Goal: Task Accomplishment & Management: Manage account settings

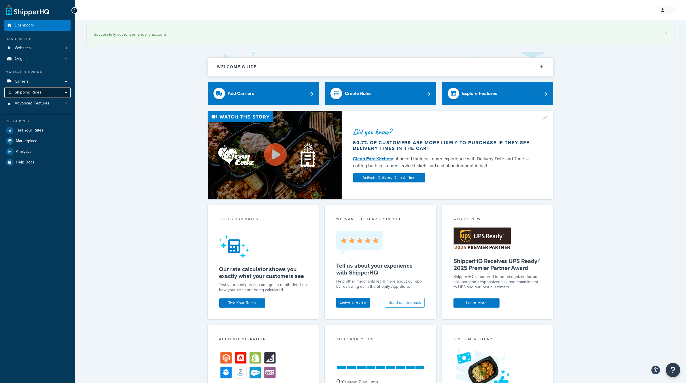
click at [46, 94] on link "Shipping Rules" at bounding box center [37, 92] width 66 height 11
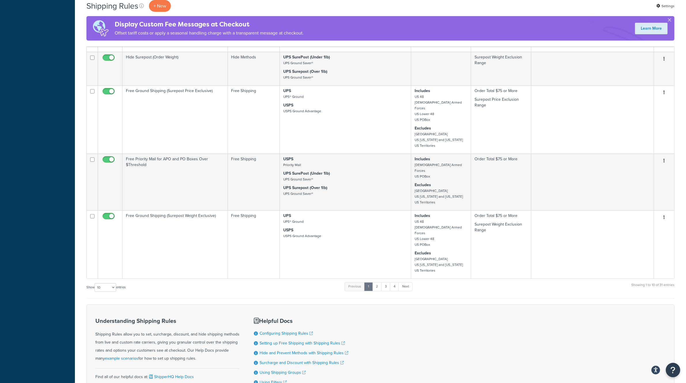
scroll to position [261, 0]
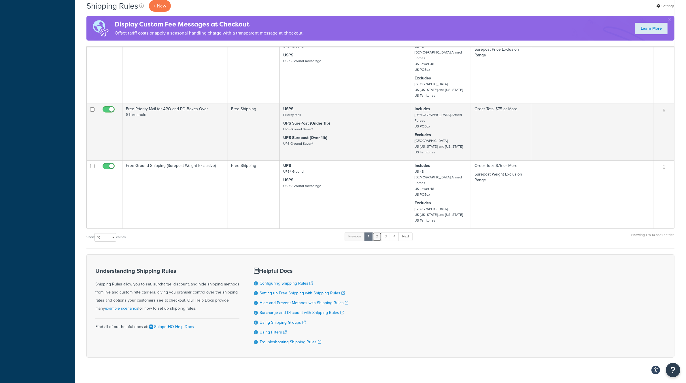
click at [376, 232] on link "2" at bounding box center [377, 236] width 10 height 9
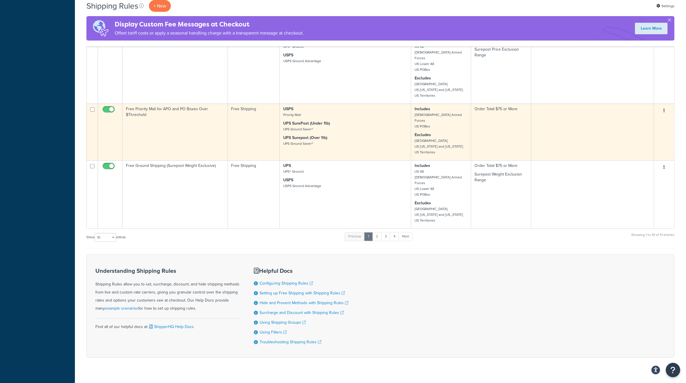
scroll to position [0, 0]
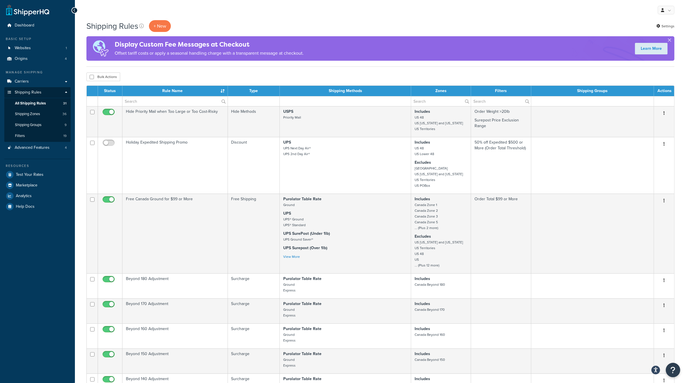
click at [319, 99] on td at bounding box center [345, 101] width 131 height 10
click at [334, 100] on td at bounding box center [345, 101] width 131 height 10
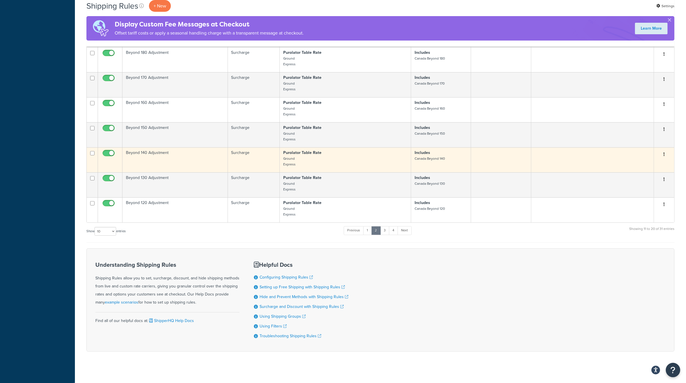
scroll to position [238, 0]
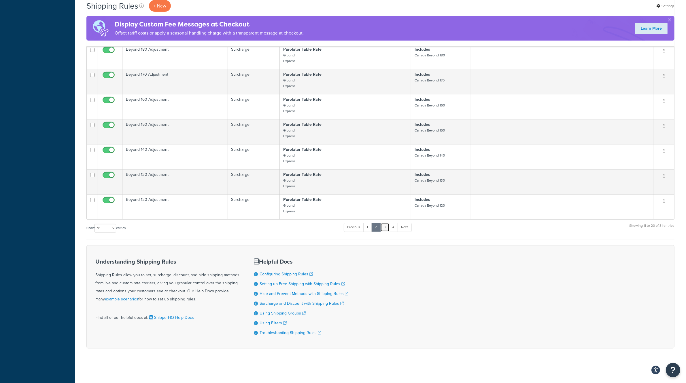
click at [385, 228] on link "3" at bounding box center [384, 227] width 9 height 9
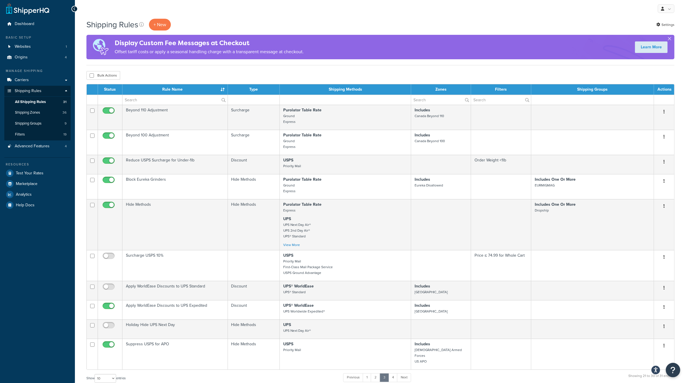
scroll to position [0, 0]
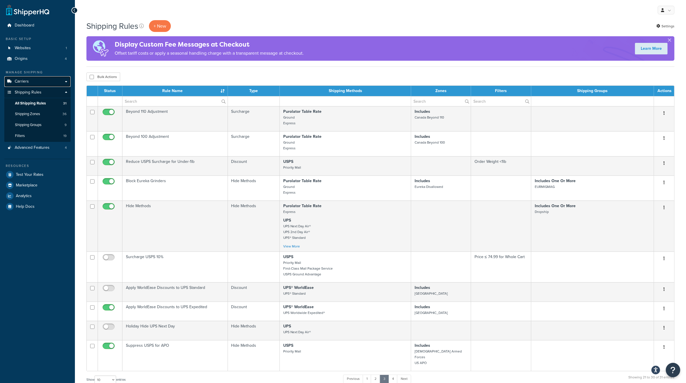
click at [26, 84] on link "Carriers" at bounding box center [37, 81] width 66 height 11
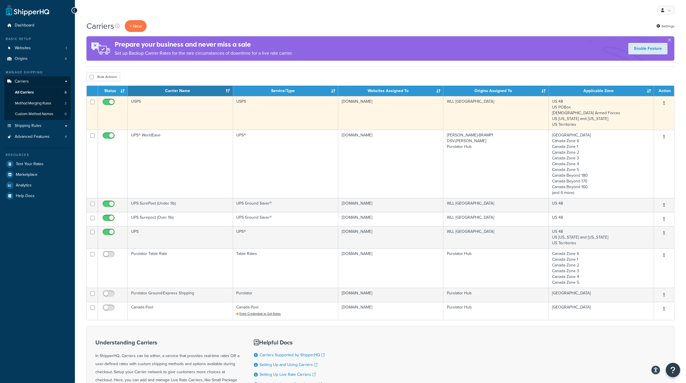
click at [209, 115] on td "USPS" at bounding box center [180, 113] width 105 height 34
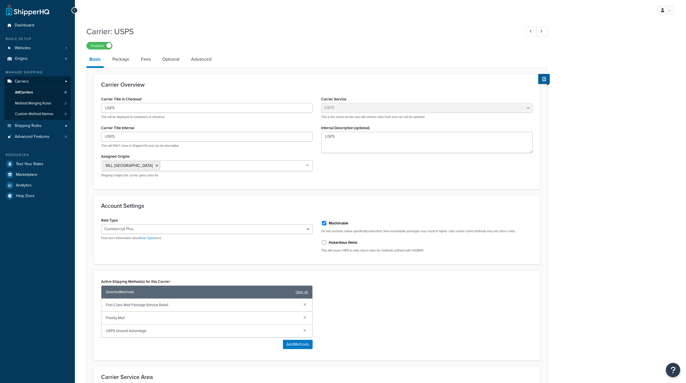
select select "usps"
select select "PLUS"
drag, startPoint x: 136, startPoint y: 58, endPoint x: 142, endPoint y: 57, distance: 6.2
click at [136, 58] on li "Package" at bounding box center [123, 59] width 29 height 14
click at [147, 58] on link "Fees" at bounding box center [146, 59] width 16 height 14
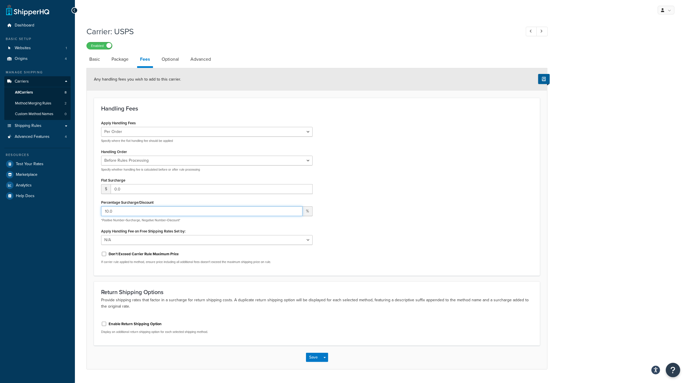
click at [118, 212] on input "10.0" at bounding box center [201, 212] width 201 height 10
click at [168, 59] on link "Optional" at bounding box center [170, 59] width 23 height 14
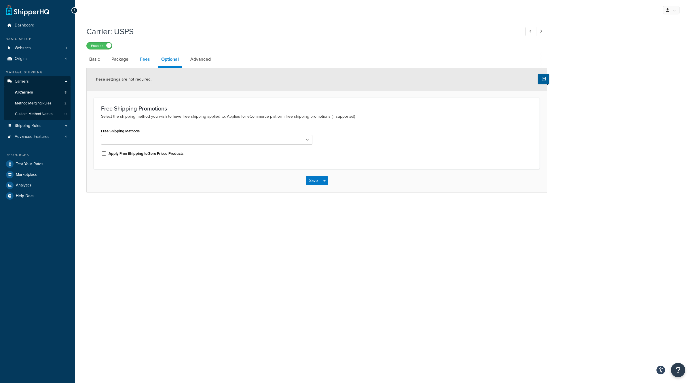
click at [139, 59] on link "Fees" at bounding box center [145, 59] width 16 height 14
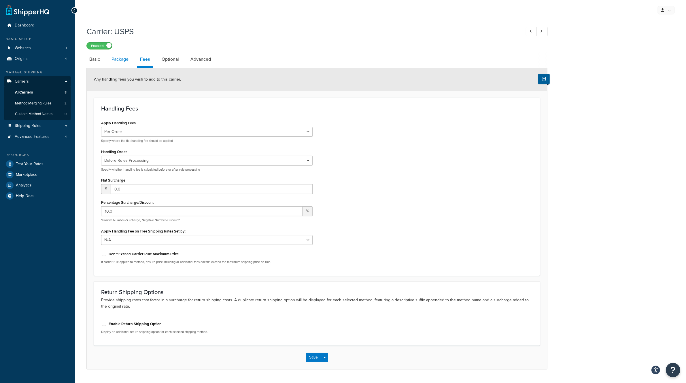
click at [122, 55] on link "Package" at bounding box center [120, 59] width 23 height 14
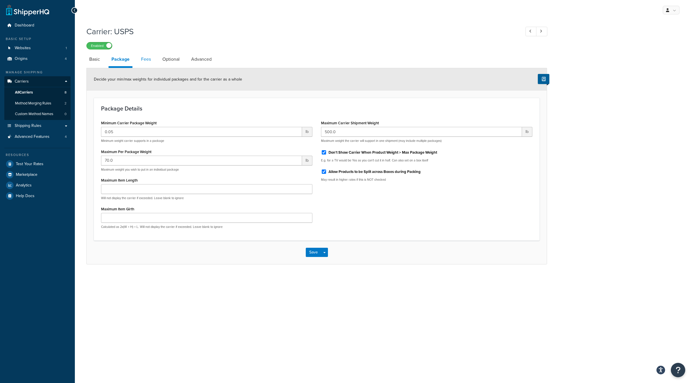
click at [150, 51] on div "Carrier: USPS Enabled Basic Package Fees Optional Advanced Decide your min/max …" at bounding box center [316, 144] width 461 height 242
click at [147, 61] on link "Fees" at bounding box center [146, 59] width 16 height 14
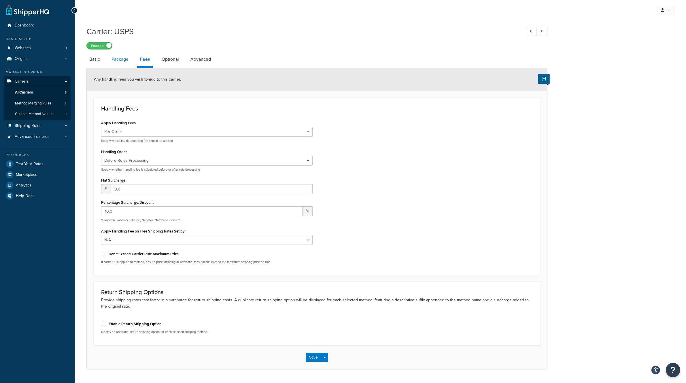
drag, startPoint x: 119, startPoint y: 58, endPoint x: 131, endPoint y: 56, distance: 12.5
click at [119, 59] on link "Package" at bounding box center [120, 59] width 23 height 14
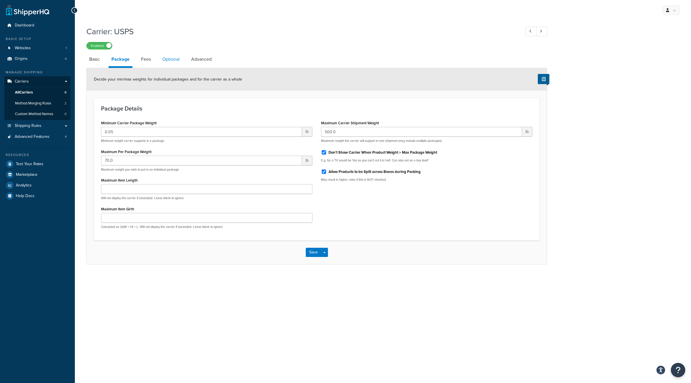
click at [181, 60] on link "Optional" at bounding box center [171, 59] width 23 height 14
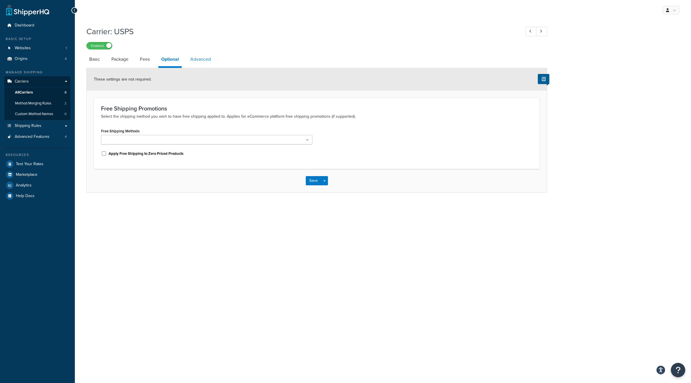
click at [202, 59] on link "Advanced" at bounding box center [201, 59] width 26 height 14
select select "false"
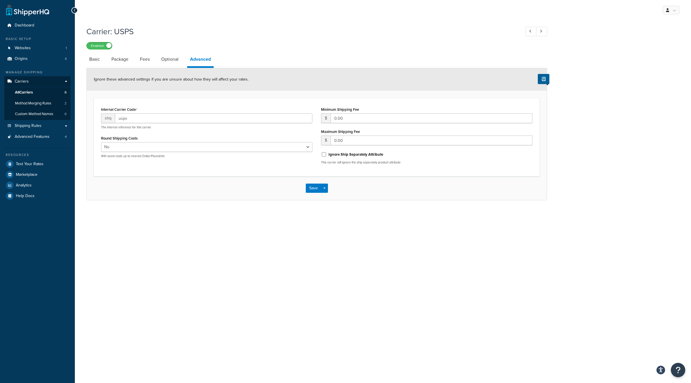
click at [106, 58] on li "Basic" at bounding box center [97, 59] width 22 height 14
click at [98, 61] on link "Basic" at bounding box center [94, 59] width 16 height 14
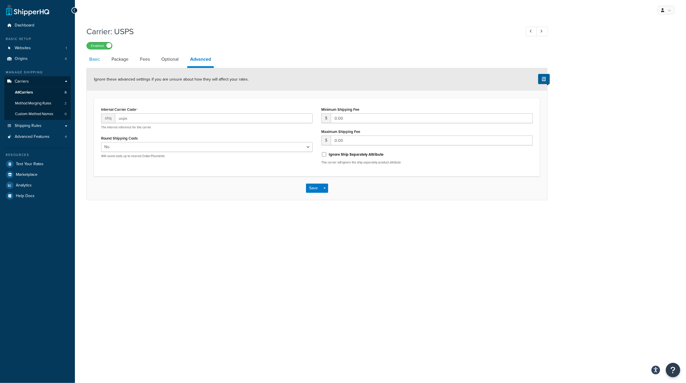
select select "usps"
select select "PLUS"
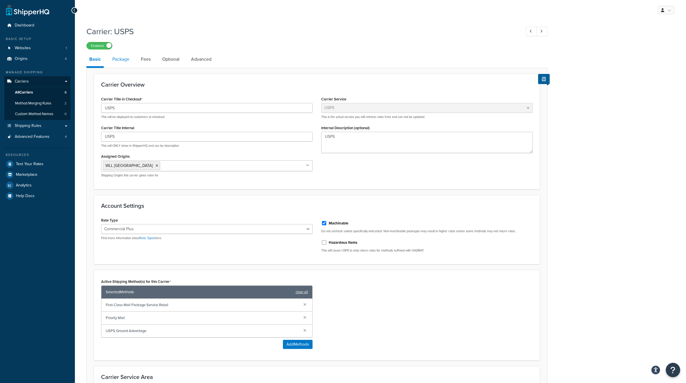
click at [129, 60] on link "Package" at bounding box center [120, 59] width 23 height 14
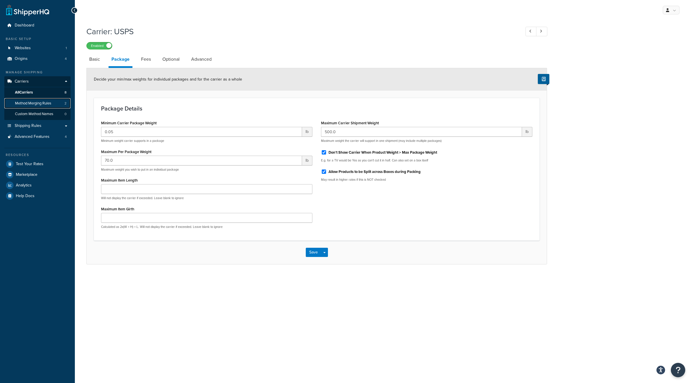
click at [42, 105] on span "Method Merging Rules" at bounding box center [33, 103] width 36 height 5
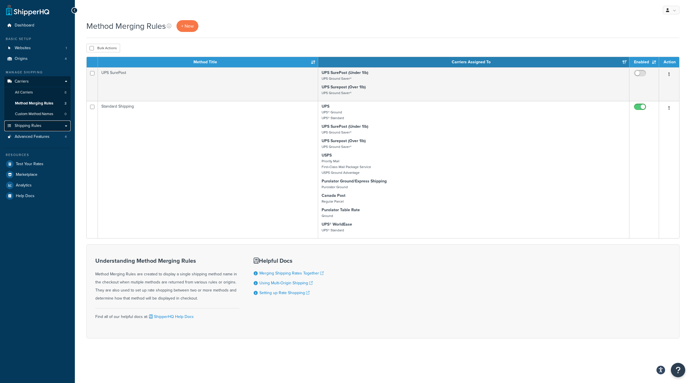
click at [45, 126] on link "Shipping Rules" at bounding box center [37, 126] width 66 height 11
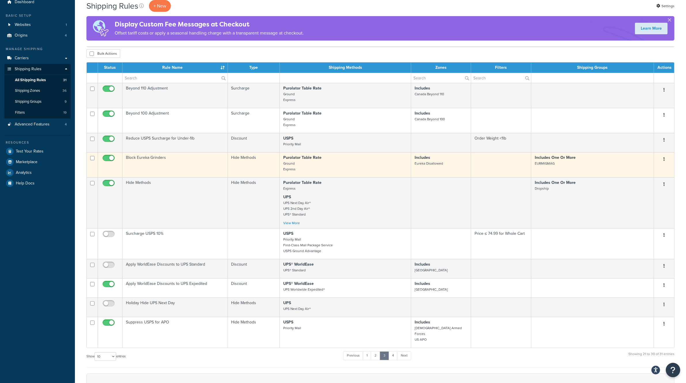
scroll to position [36, 0]
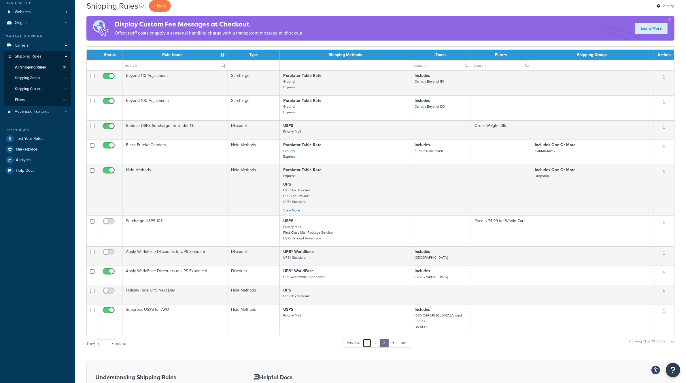
click at [368, 342] on link "1" at bounding box center [367, 343] width 9 height 9
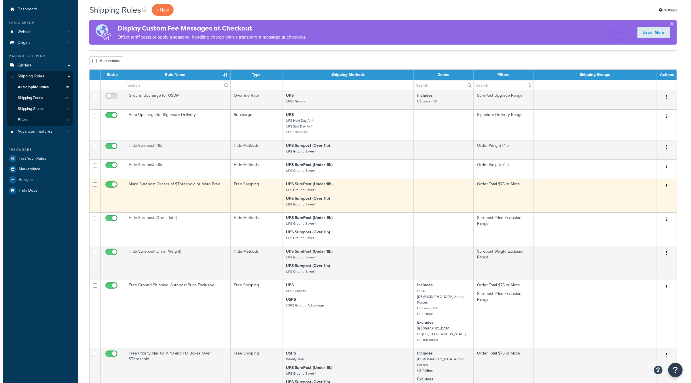
scroll to position [0, 0]
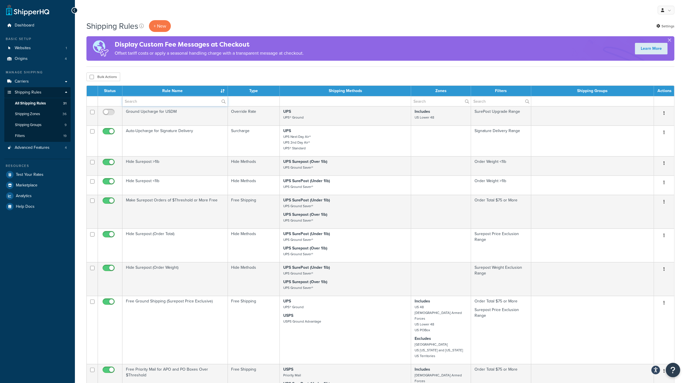
click at [153, 99] on input "text" at bounding box center [174, 101] width 105 height 10
type input "USPS"
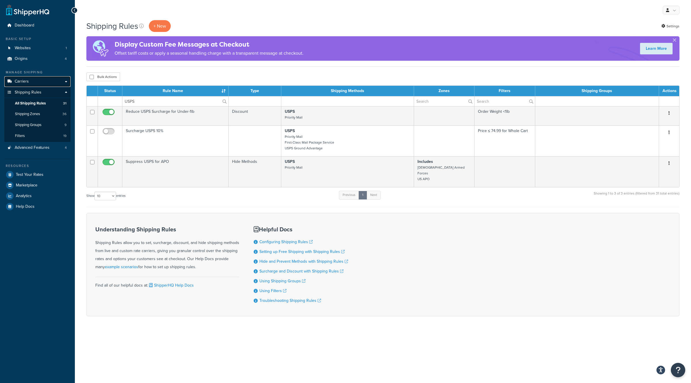
click at [35, 82] on link "Carriers" at bounding box center [37, 81] width 66 height 11
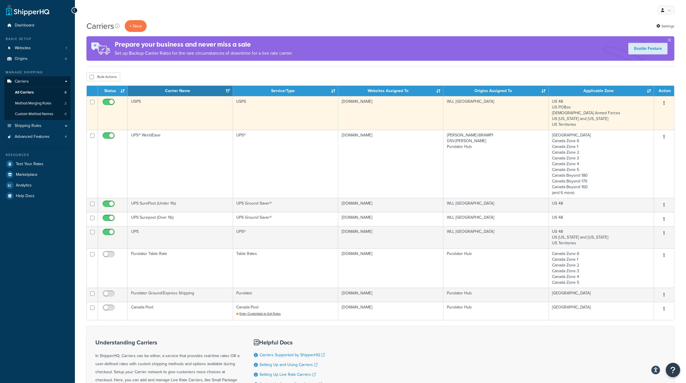
click at [165, 101] on td "USPS" at bounding box center [180, 113] width 105 height 34
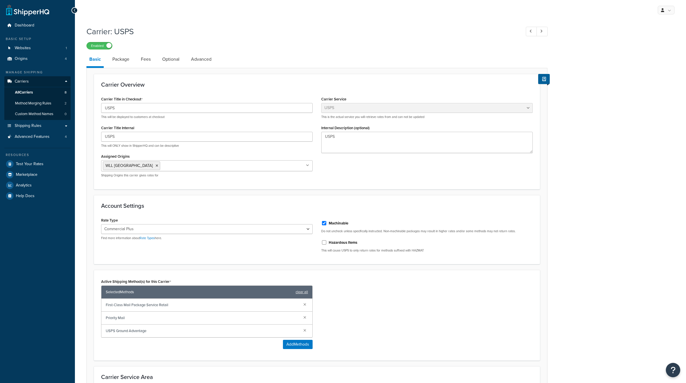
select select "usps"
select select "PLUS"
click at [135, 231] on select "Retail Rates Online Rates Commercial Plus" at bounding box center [206, 229] width 211 height 10
click at [386, 282] on div "Active Shipping Method(s) for this Carrier Selected Methods clear all First-Cla…" at bounding box center [317, 316] width 440 height 76
click at [140, 223] on div "Rate Type Retail Rates Online Rates Commercial Plus Find more information about…" at bounding box center [206, 228] width 211 height 24
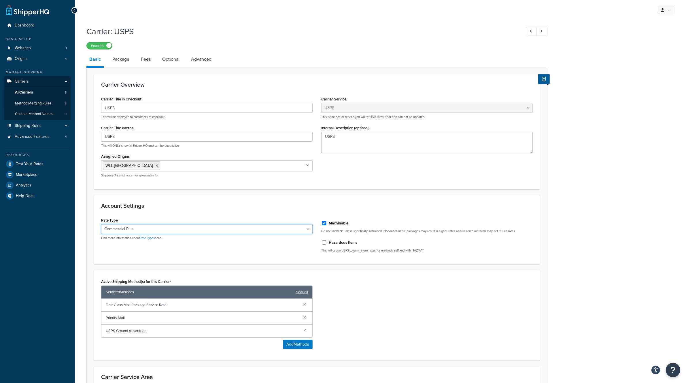
click at [136, 231] on select "Retail Rates Online Rates Commercial Plus" at bounding box center [206, 229] width 211 height 10
click at [310, 269] on form "Carrier Overview Carrier Title in Checkout USPS This will be displayed to custo…" at bounding box center [317, 268] width 460 height 389
click at [124, 60] on link "Package" at bounding box center [120, 59] width 23 height 14
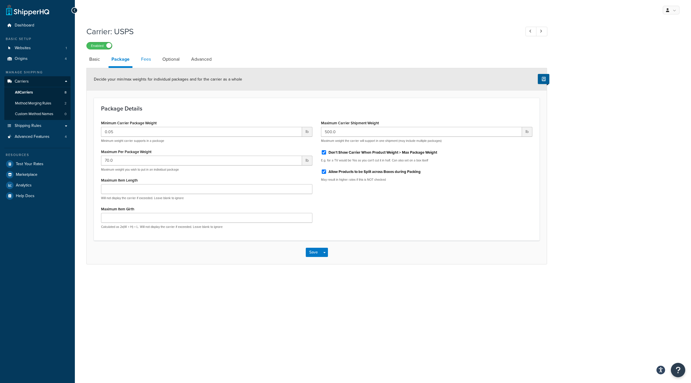
click at [144, 65] on link "Fees" at bounding box center [146, 59] width 16 height 14
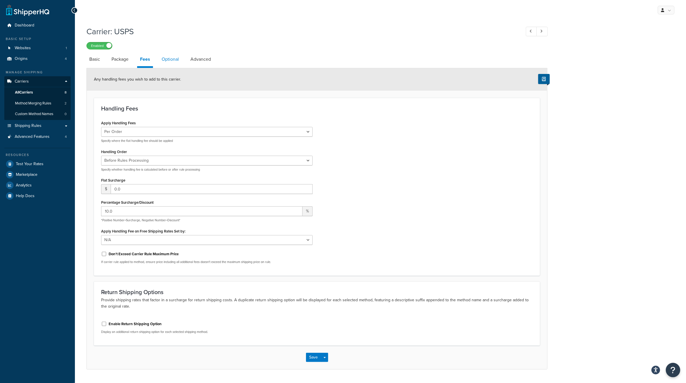
click at [166, 61] on link "Optional" at bounding box center [170, 59] width 23 height 14
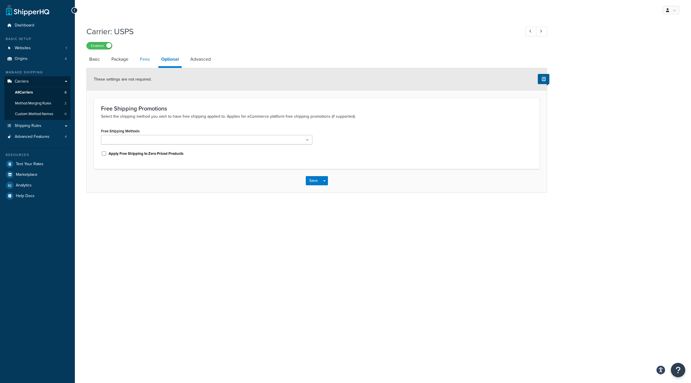
click at [143, 58] on link "Fees" at bounding box center [145, 59] width 16 height 14
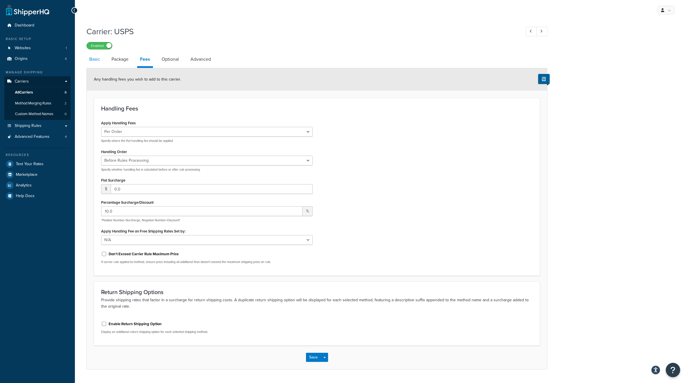
click at [98, 62] on link "Basic" at bounding box center [94, 59] width 16 height 14
select select "usps"
select select "PLUS"
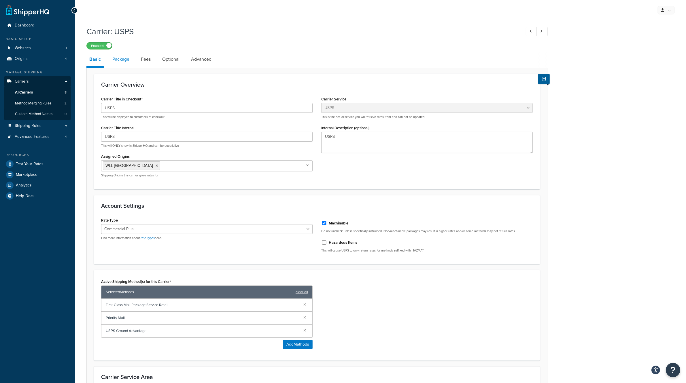
click at [122, 60] on link "Package" at bounding box center [120, 59] width 23 height 14
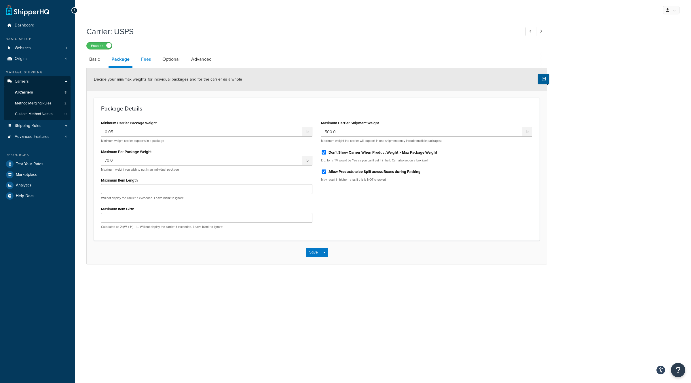
click at [143, 61] on link "Fees" at bounding box center [146, 59] width 16 height 14
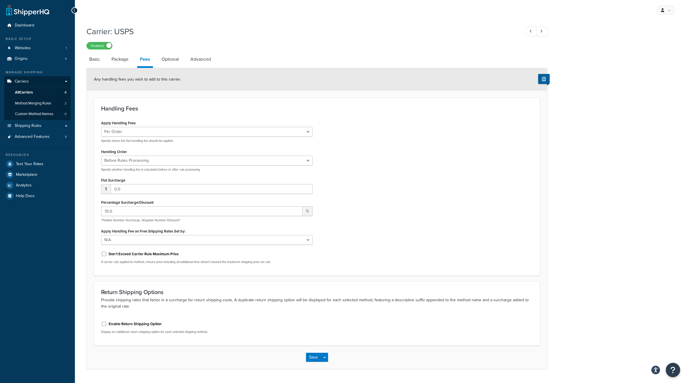
click at [142, 123] on div "Apply Handling Fees Per Order Per Item Per Package Specify where the flat handl…" at bounding box center [206, 131] width 211 height 24
click at [169, 57] on link "Optional" at bounding box center [170, 59] width 23 height 14
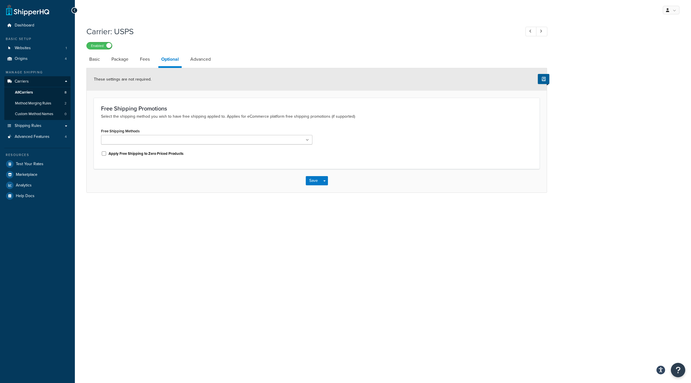
click at [133, 64] on li "Package" at bounding box center [123, 59] width 29 height 14
drag, startPoint x: 138, startPoint y: 61, endPoint x: 107, endPoint y: 65, distance: 31.4
click at [138, 61] on link "Fees" at bounding box center [145, 59] width 16 height 14
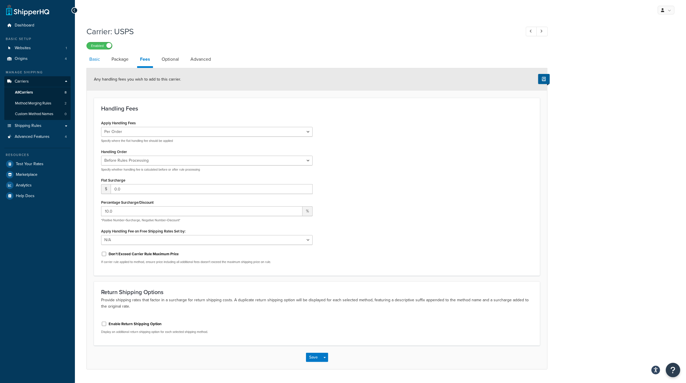
click at [95, 60] on link "Basic" at bounding box center [94, 59] width 16 height 14
select select "usps"
select select "PLUS"
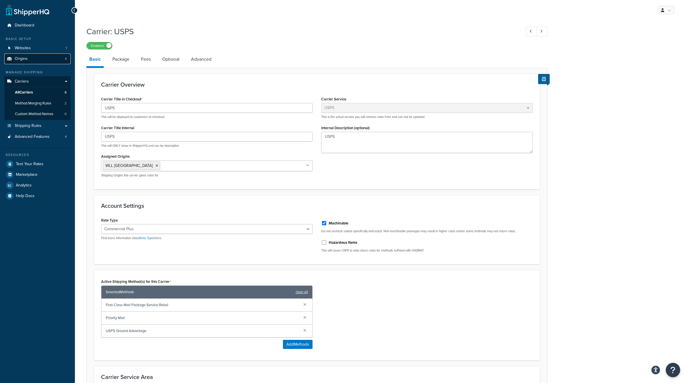
drag, startPoint x: 40, startPoint y: 59, endPoint x: 43, endPoint y: 56, distance: 3.7
drag, startPoint x: 43, startPoint y: 56, endPoint x: 202, endPoint y: 38, distance: 160.0
click at [202, 38] on div "Carrier: USPS Enabled" at bounding box center [316, 36] width 461 height 27
click at [123, 62] on link "Package" at bounding box center [120, 59] width 23 height 14
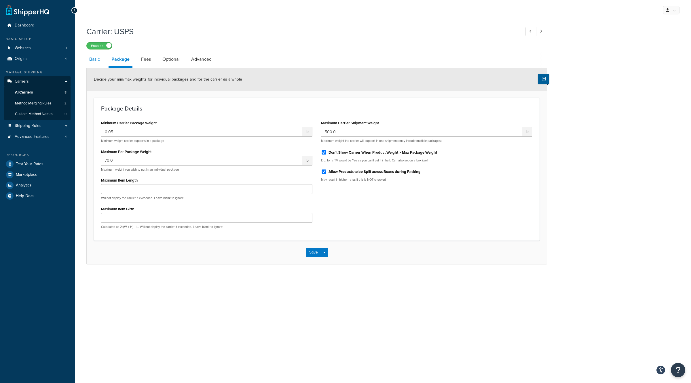
click at [94, 61] on link "Basic" at bounding box center [94, 59] width 16 height 14
select select "usps"
select select "PLUS"
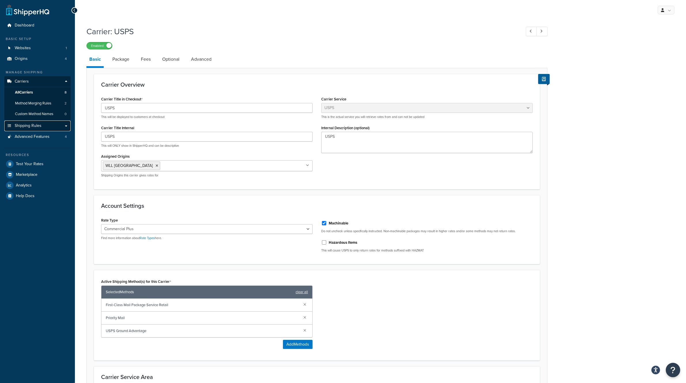
click at [33, 125] on span "Shipping Rules" at bounding box center [28, 126] width 27 height 5
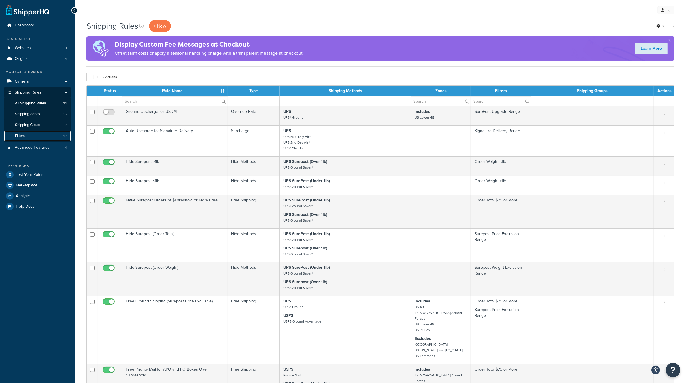
click at [38, 134] on link "Filters 19" at bounding box center [37, 136] width 66 height 11
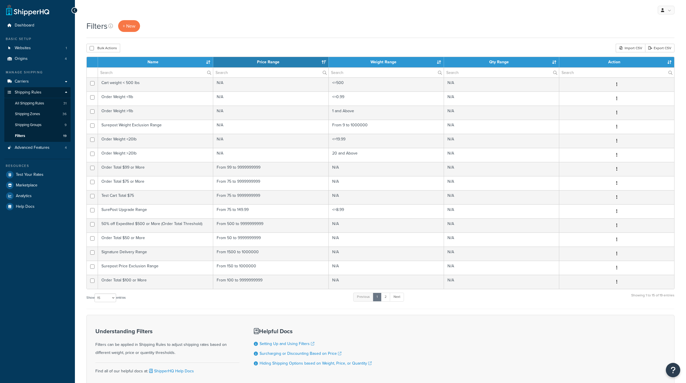
select select "15"
